Goal: Task Accomplishment & Management: Use online tool/utility

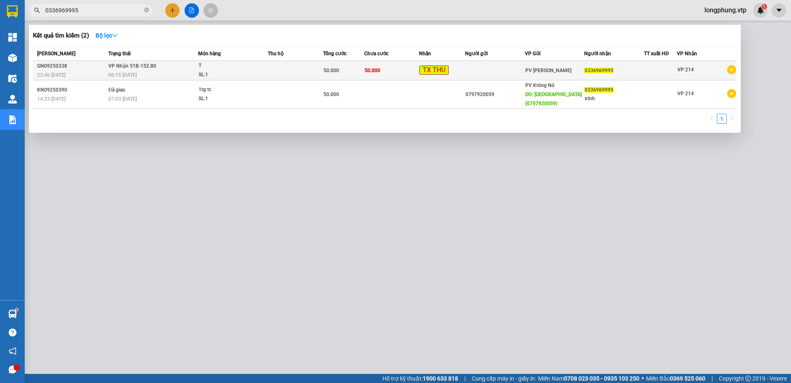
type input "0336969995"
click at [109, 65] on span "VP Nhận 51B-152.80" at bounding box center [132, 66] width 48 height 6
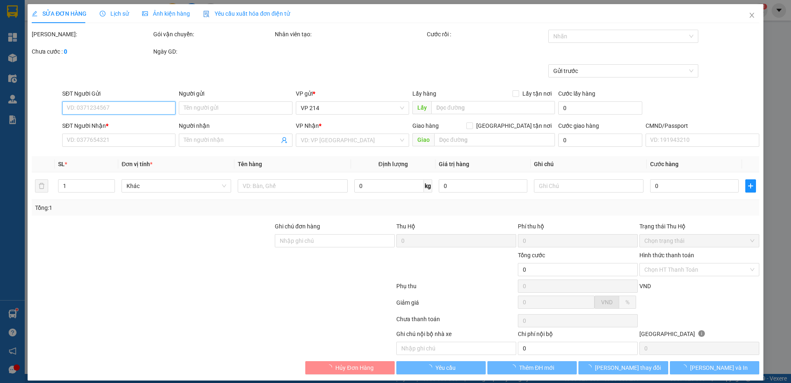
type input "0336969995"
type input "50.000"
type input "10.000"
type input "0336969995"
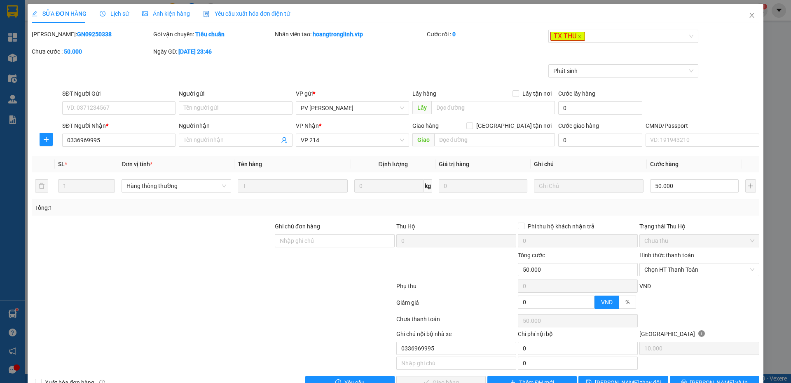
click at [124, 12] on span "Lịch sử" at bounding box center [114, 13] width 29 height 7
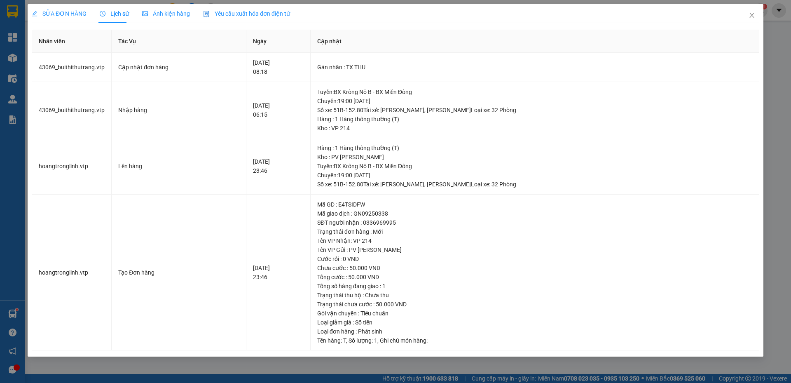
click at [73, 15] on span "SỬA ĐƠN HÀNG" at bounding box center [59, 13] width 55 height 7
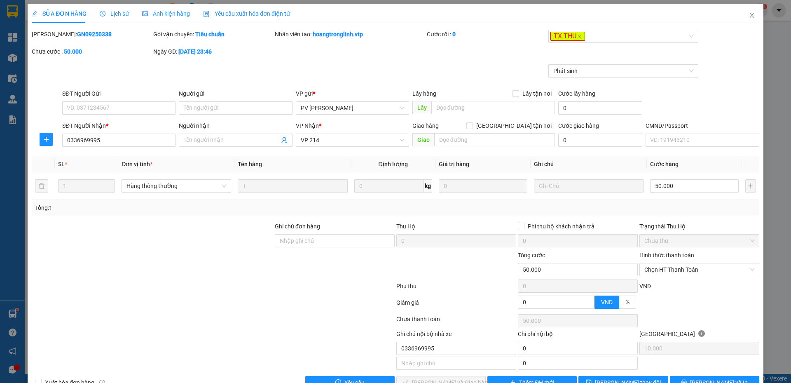
drag, startPoint x: 730, startPoint y: 82, endPoint x: 735, endPoint y: 40, distance: 42.8
click at [730, 82] on div "Phát sinh" at bounding box center [396, 76] width 730 height 25
click at [744, 19] on span "Close" at bounding box center [752, 15] width 23 height 23
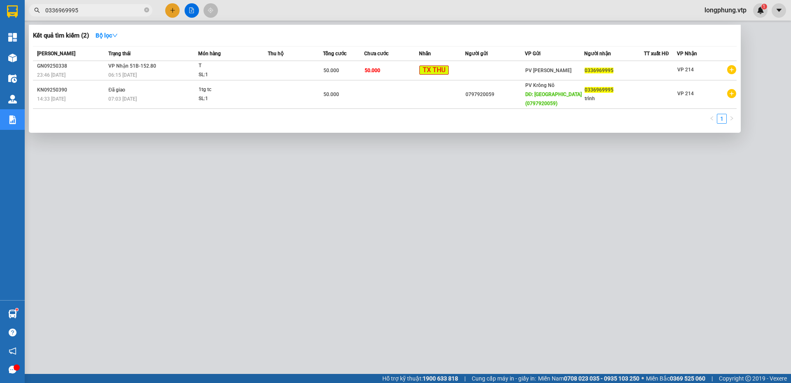
click at [97, 12] on input "0336969995" at bounding box center [93, 10] width 97 height 9
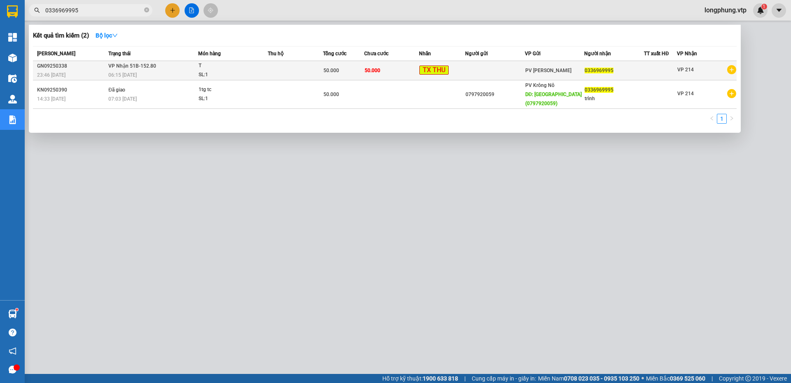
click at [118, 66] on span "VP Nhận 51B-152.80" at bounding box center [132, 66] width 48 height 6
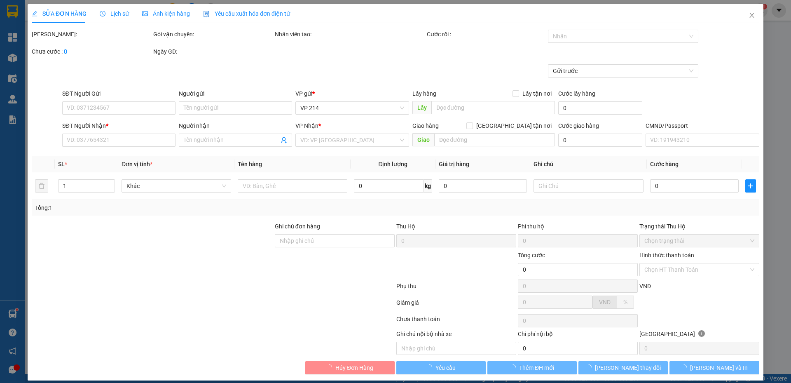
type input "10.000"
type input "0336969995"
type input "50.000"
type input "0336969995"
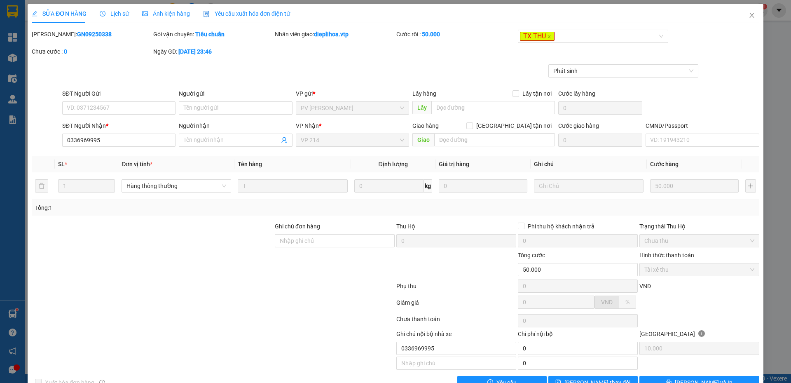
click at [115, 15] on span "Lịch sử" at bounding box center [114, 13] width 29 height 7
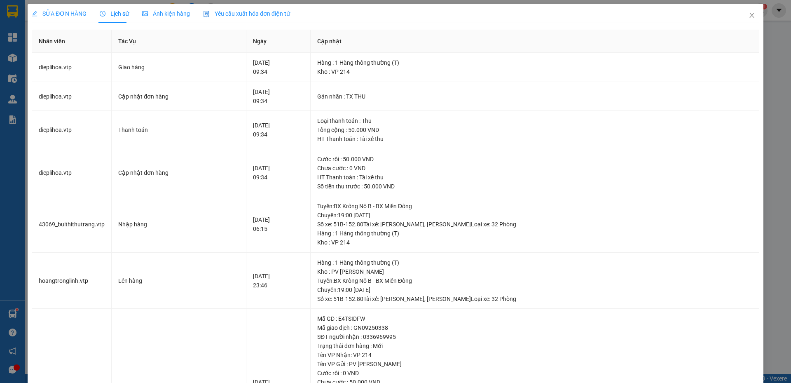
click at [65, 16] on span "SỬA ĐƠN HÀNG" at bounding box center [59, 13] width 55 height 7
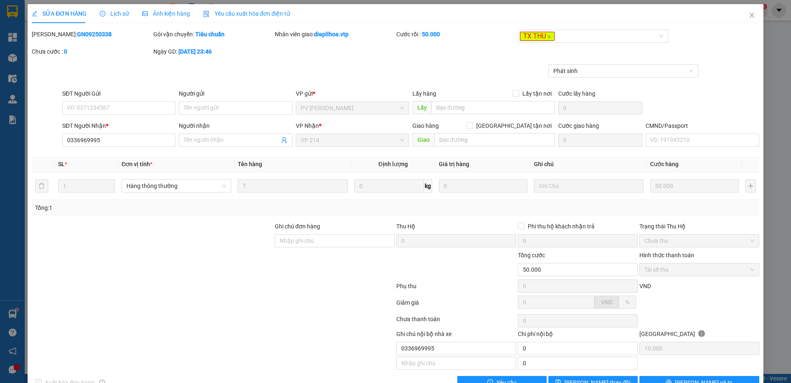
click at [117, 14] on span "Lịch sử" at bounding box center [114, 13] width 29 height 7
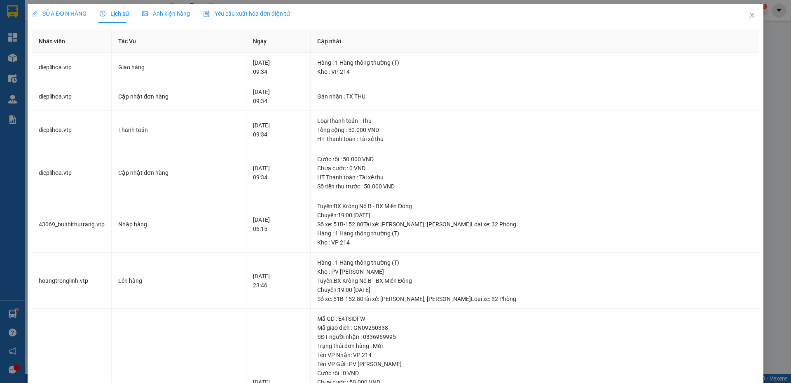
click at [80, 9] on div "SỬA ĐƠN HÀNG" at bounding box center [59, 13] width 55 height 9
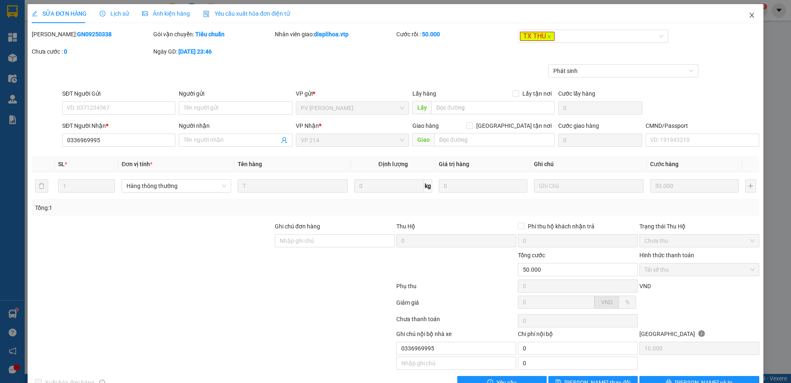
click at [749, 13] on icon "close" at bounding box center [752, 15] width 7 height 7
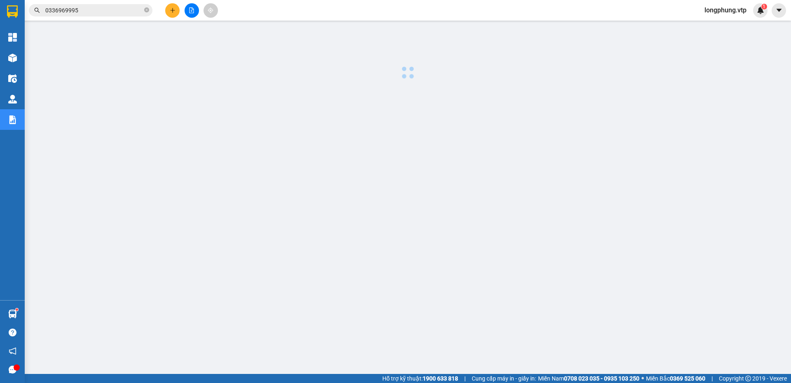
click at [102, 16] on span "0336969995" at bounding box center [91, 10] width 124 height 12
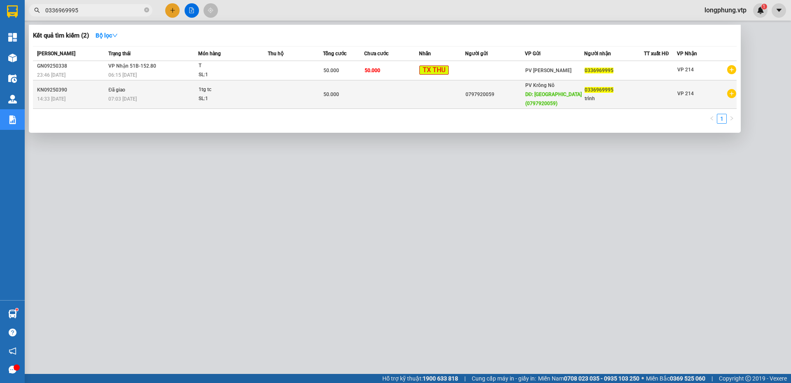
click at [222, 100] on div "SL: 1" at bounding box center [230, 98] width 62 height 9
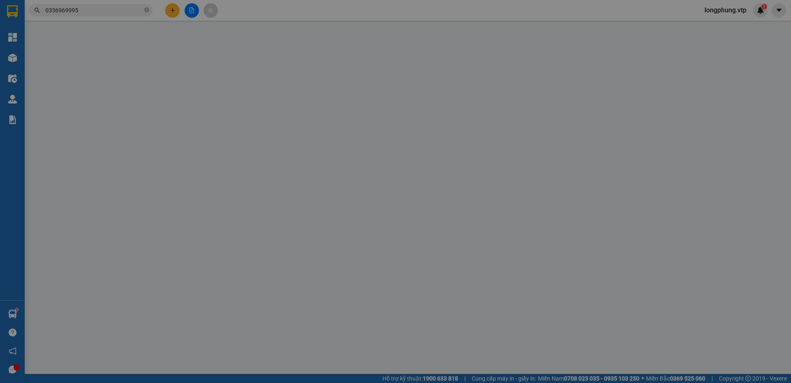
type input "0797920059"
type input "quảng phú(0797920059)"
type input "0336969995"
type input "trình"
type input "50.000"
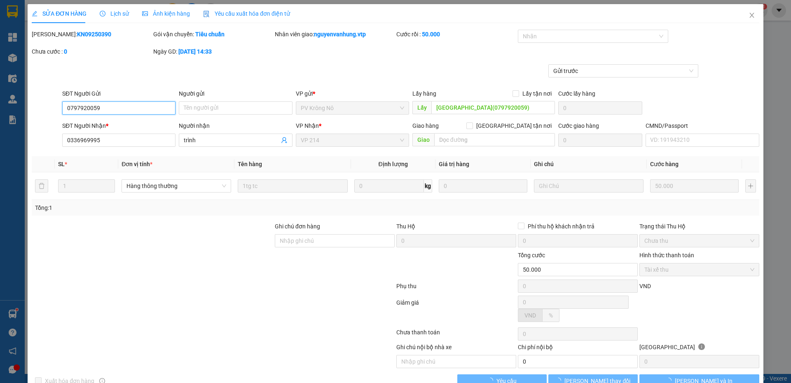
type input "2.500"
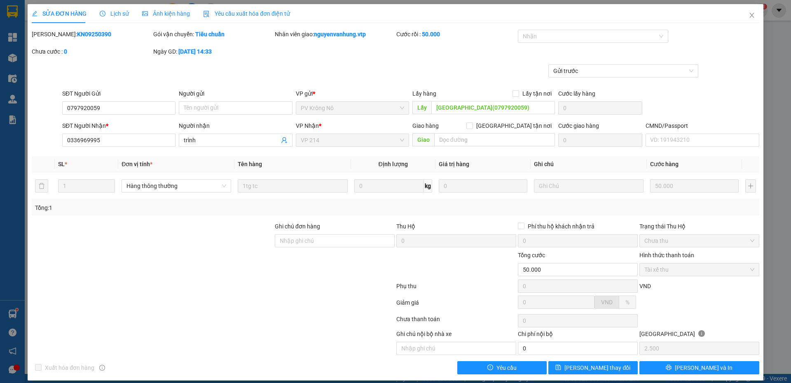
click at [127, 15] on div "Lịch sử" at bounding box center [114, 13] width 29 height 9
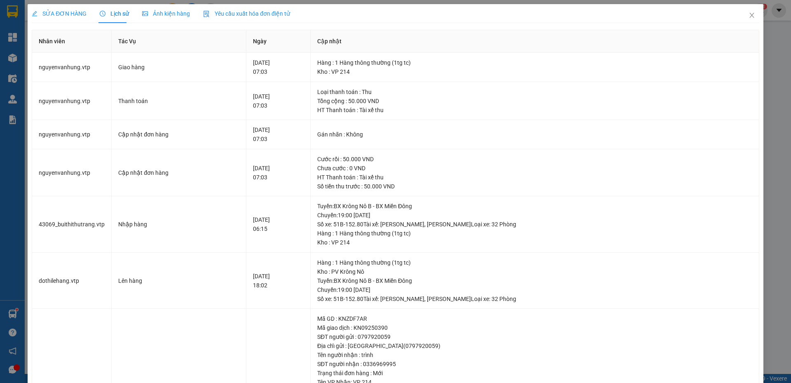
click at [55, 15] on span "SỬA ĐƠN HÀNG" at bounding box center [59, 13] width 55 height 7
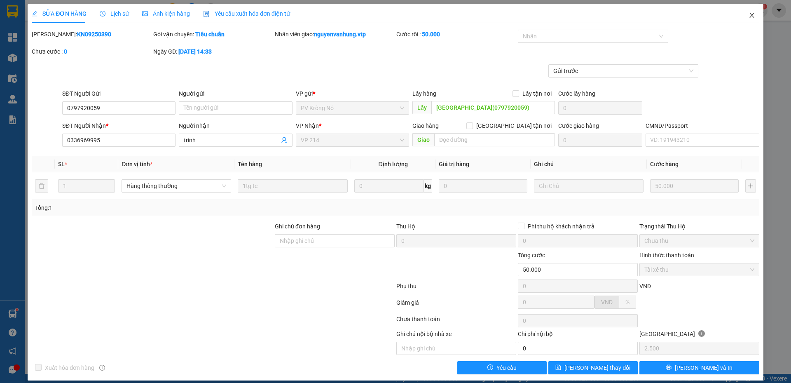
click at [747, 19] on span "Close" at bounding box center [752, 15] width 23 height 23
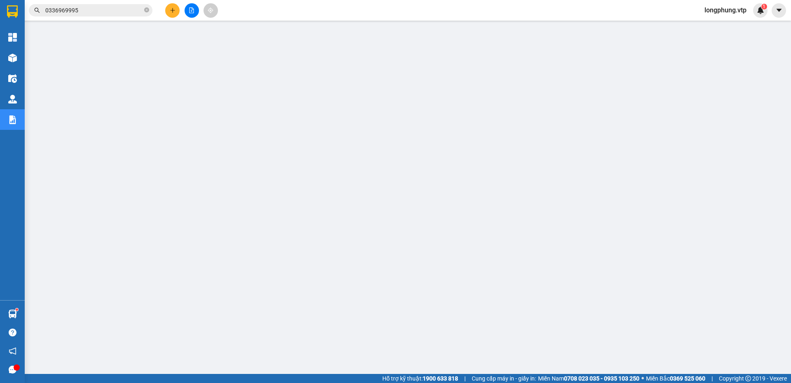
click at [138, 8] on input "0336969995" at bounding box center [93, 10] width 97 height 9
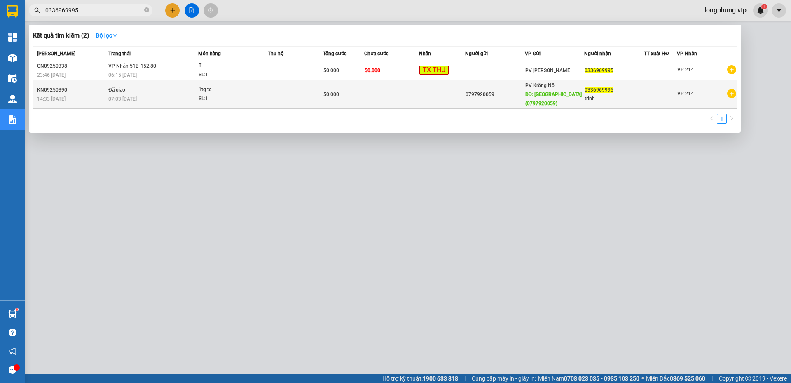
click at [173, 82] on td "Đã giao 07:03 - 15/09" at bounding box center [152, 94] width 92 height 28
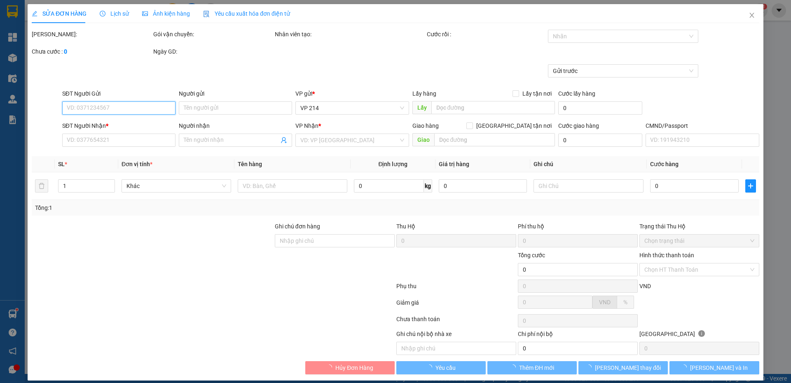
type input "0797920059"
type input "quảng phú(0797920059)"
type input "0336969995"
type input "trình"
type input "50.000"
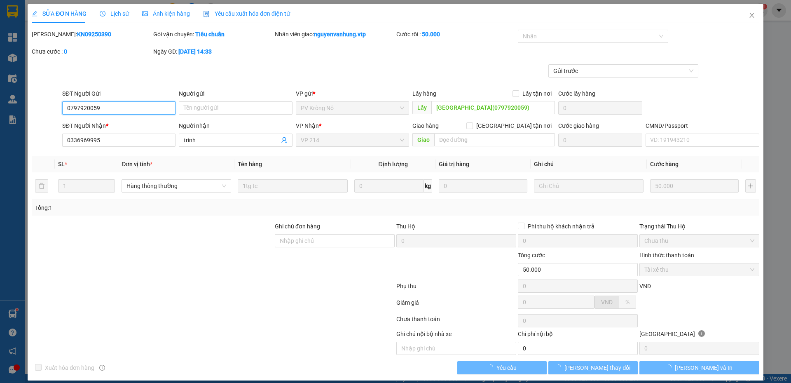
type input "2.500"
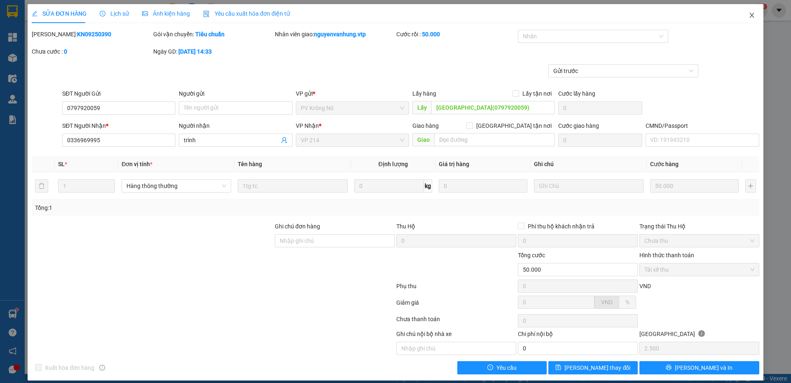
click at [745, 20] on span "Close" at bounding box center [752, 15] width 23 height 23
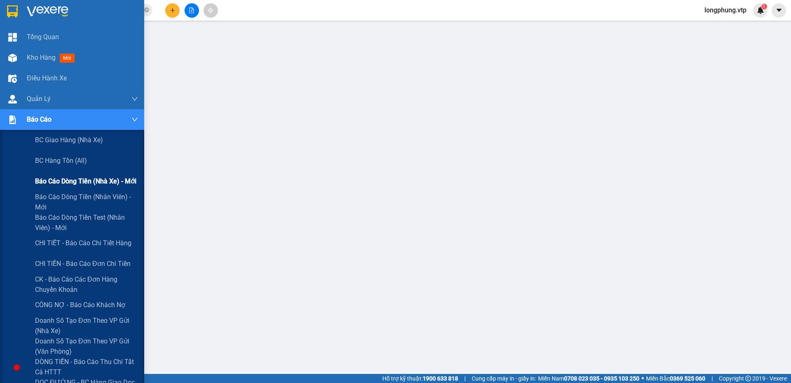
click at [73, 183] on span "Báo cáo dòng tiền (nhà xe) - mới" at bounding box center [85, 181] width 101 height 10
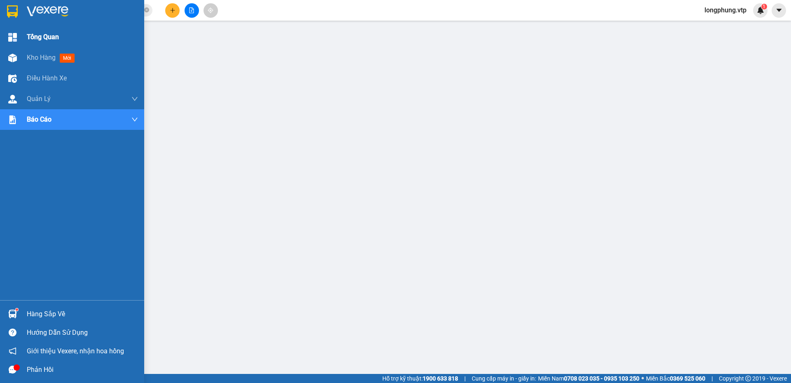
click at [1, 41] on div "Tổng Quan" at bounding box center [72, 37] width 144 height 21
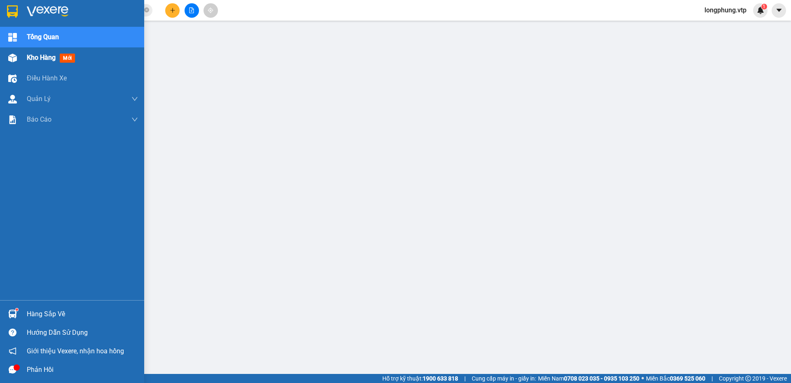
click at [16, 56] on img at bounding box center [12, 58] width 9 height 9
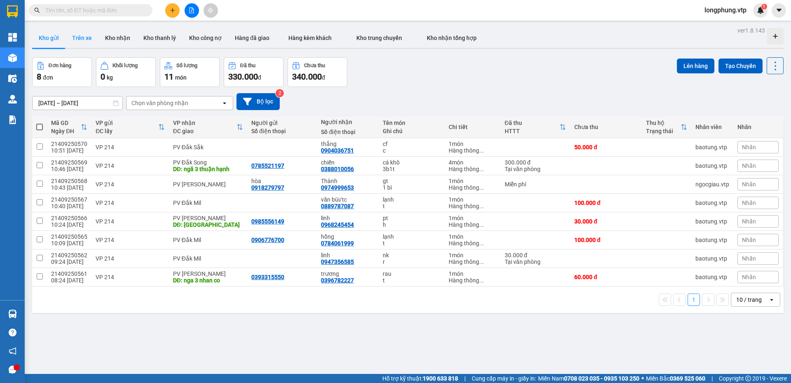
click at [81, 31] on button "Trên xe" at bounding box center [82, 38] width 33 height 20
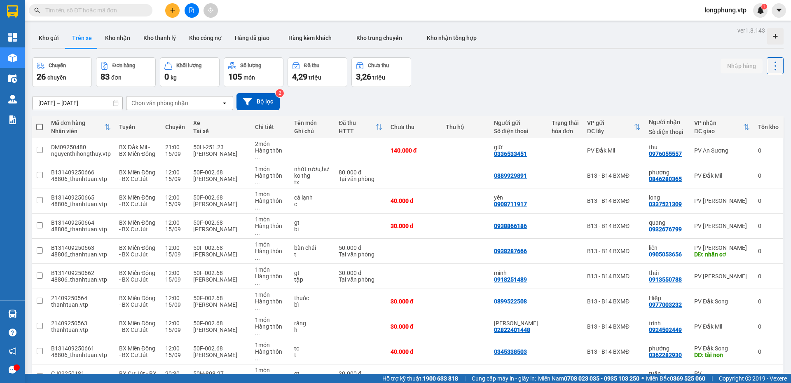
click at [216, 103] on div "Chọn văn phòng nhận" at bounding box center [174, 102] width 95 height 13
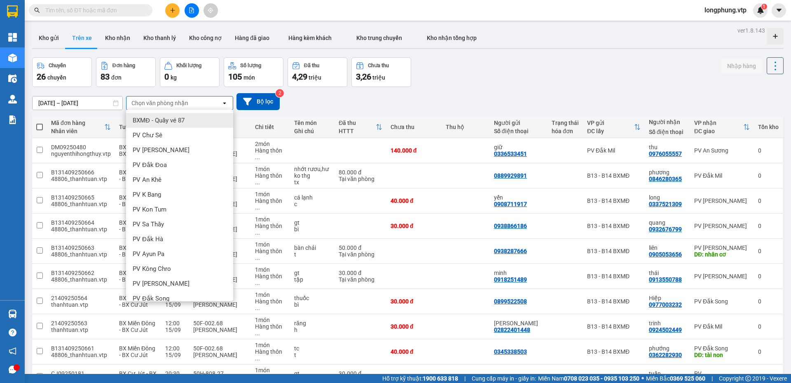
click at [216, 103] on div "Chọn văn phòng nhận" at bounding box center [174, 102] width 95 height 13
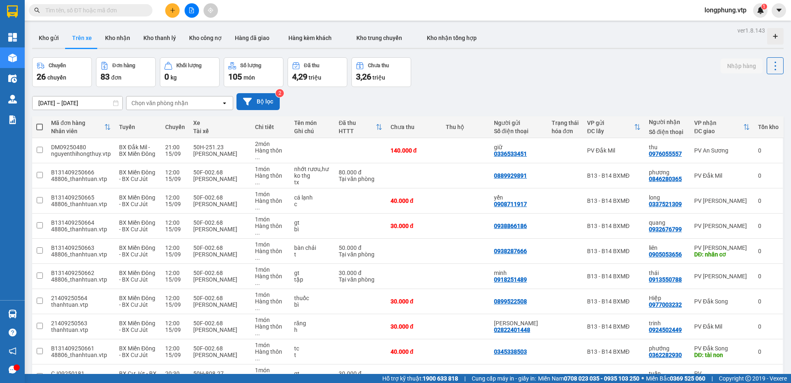
click at [260, 98] on button "Bộ lọc" at bounding box center [258, 101] width 43 height 17
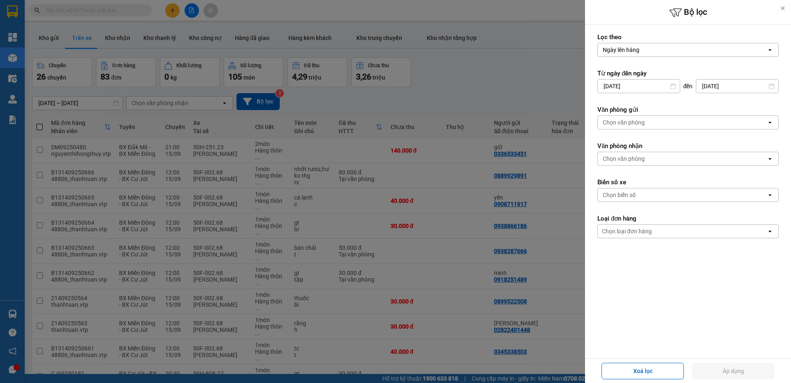
click at [729, 86] on input "[DATE]" at bounding box center [738, 86] width 82 height 13
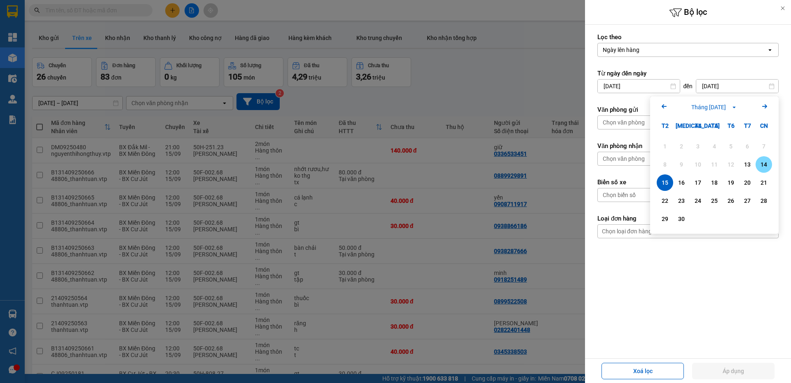
click at [760, 165] on div "14" at bounding box center [764, 165] width 12 height 10
type input "[DATE]"
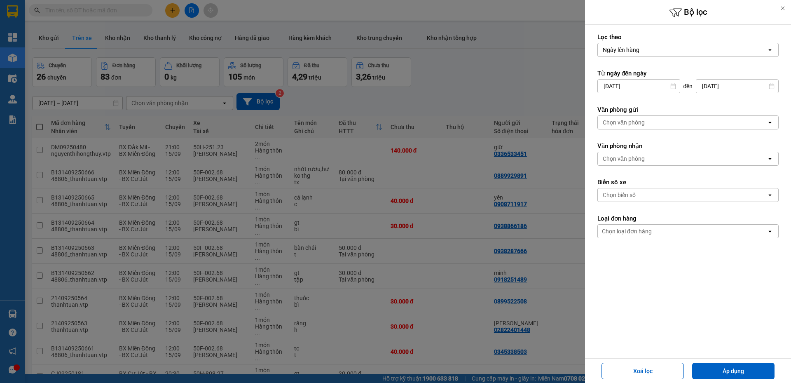
click at [645, 193] on div "Chọn biển số" at bounding box center [682, 194] width 169 height 13
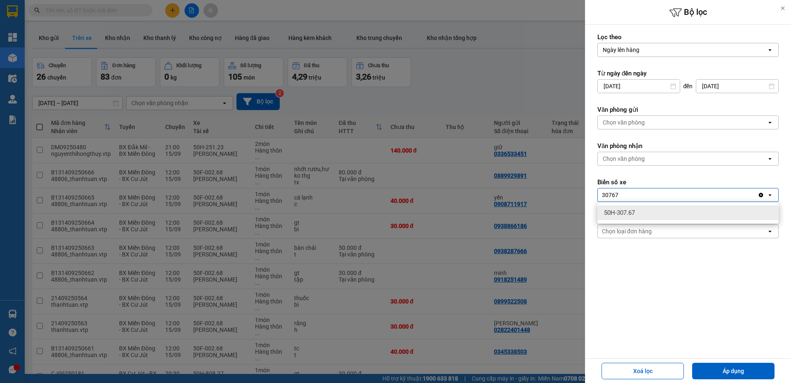
type input "30767"
click at [635, 210] on span "50H-307.67" at bounding box center [619, 213] width 31 height 8
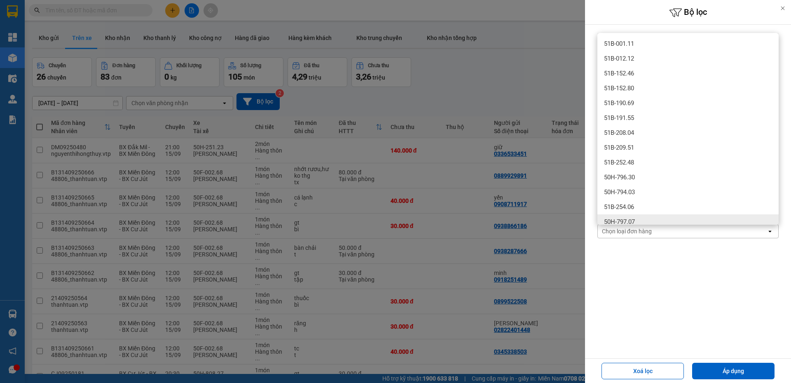
click at [674, 312] on form "Lọc theo Ngày lên hàng open Từ ngày đến [DATE] Press the down arrow key to inte…" at bounding box center [688, 172] width 181 height 279
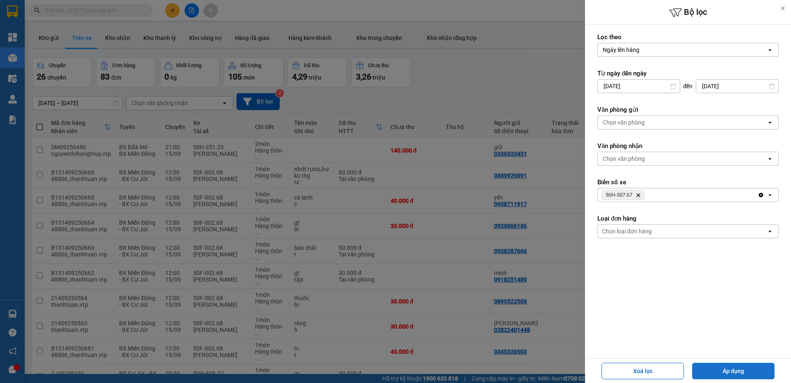
click at [735, 371] on button "Áp dụng" at bounding box center [734, 371] width 82 height 16
type input "[DATE] – [DATE]"
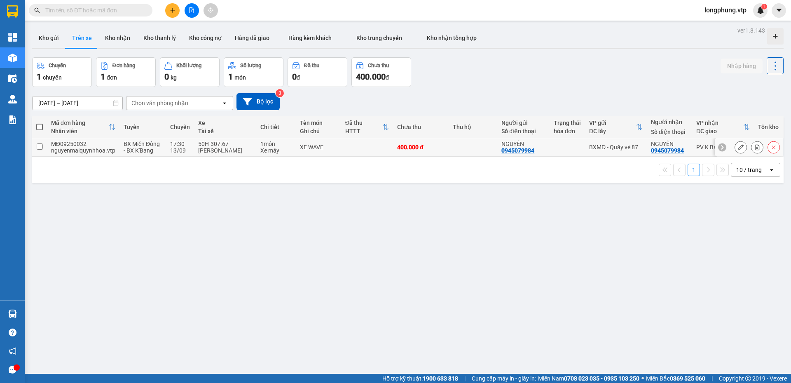
click at [41, 146] on input "checkbox" at bounding box center [40, 146] width 6 height 6
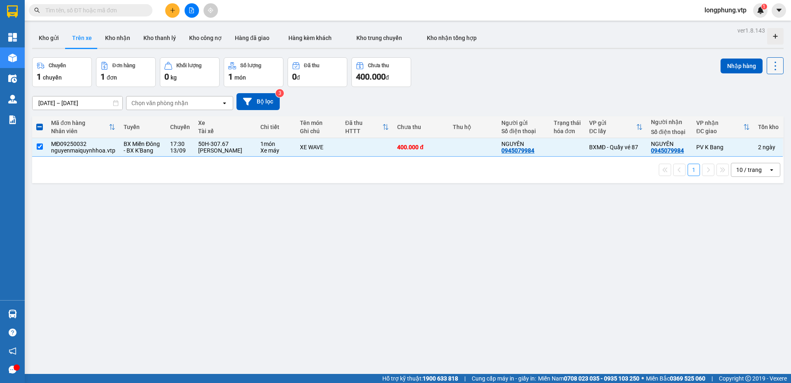
click at [772, 67] on icon at bounding box center [776, 66] width 12 height 12
click at [757, 104] on span "Xóa hoàn toàn" at bounding box center [761, 103] width 38 height 8
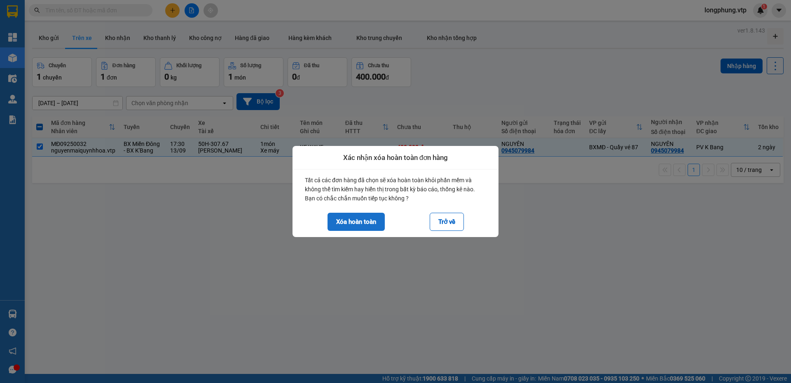
click at [368, 222] on button "Xóa hoàn toàn" at bounding box center [356, 222] width 57 height 18
checkbox input "false"
